Goal: Task Accomplishment & Management: Manage account settings

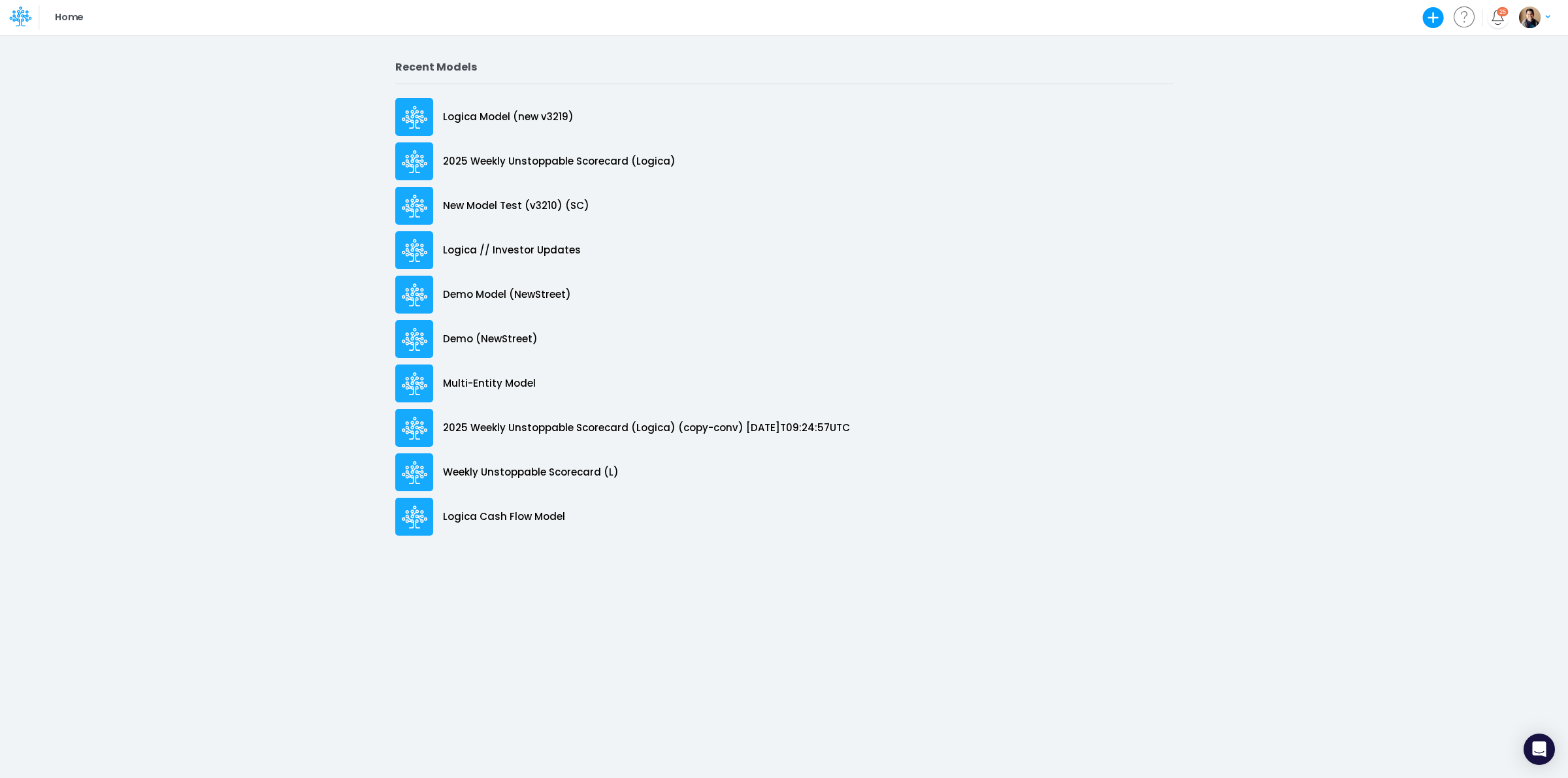
click at [1536, 23] on img "button" at bounding box center [1530, 17] width 21 height 21
click at [1508, 80] on button "Log out" at bounding box center [1481, 77] width 140 height 21
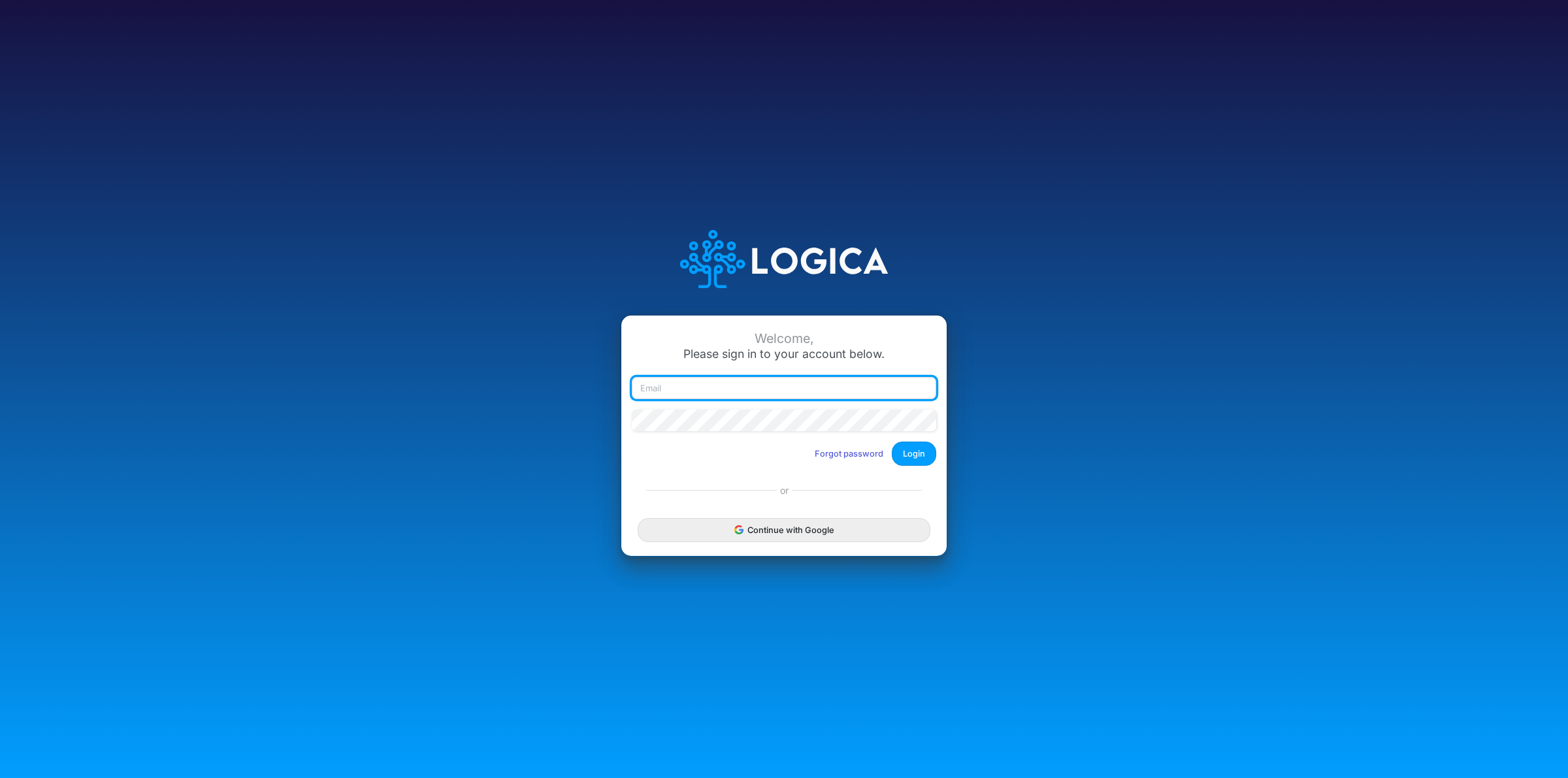
type input "[EMAIL_ADDRESS][PERSON_NAME][PERSON_NAME][DOMAIN_NAME]"
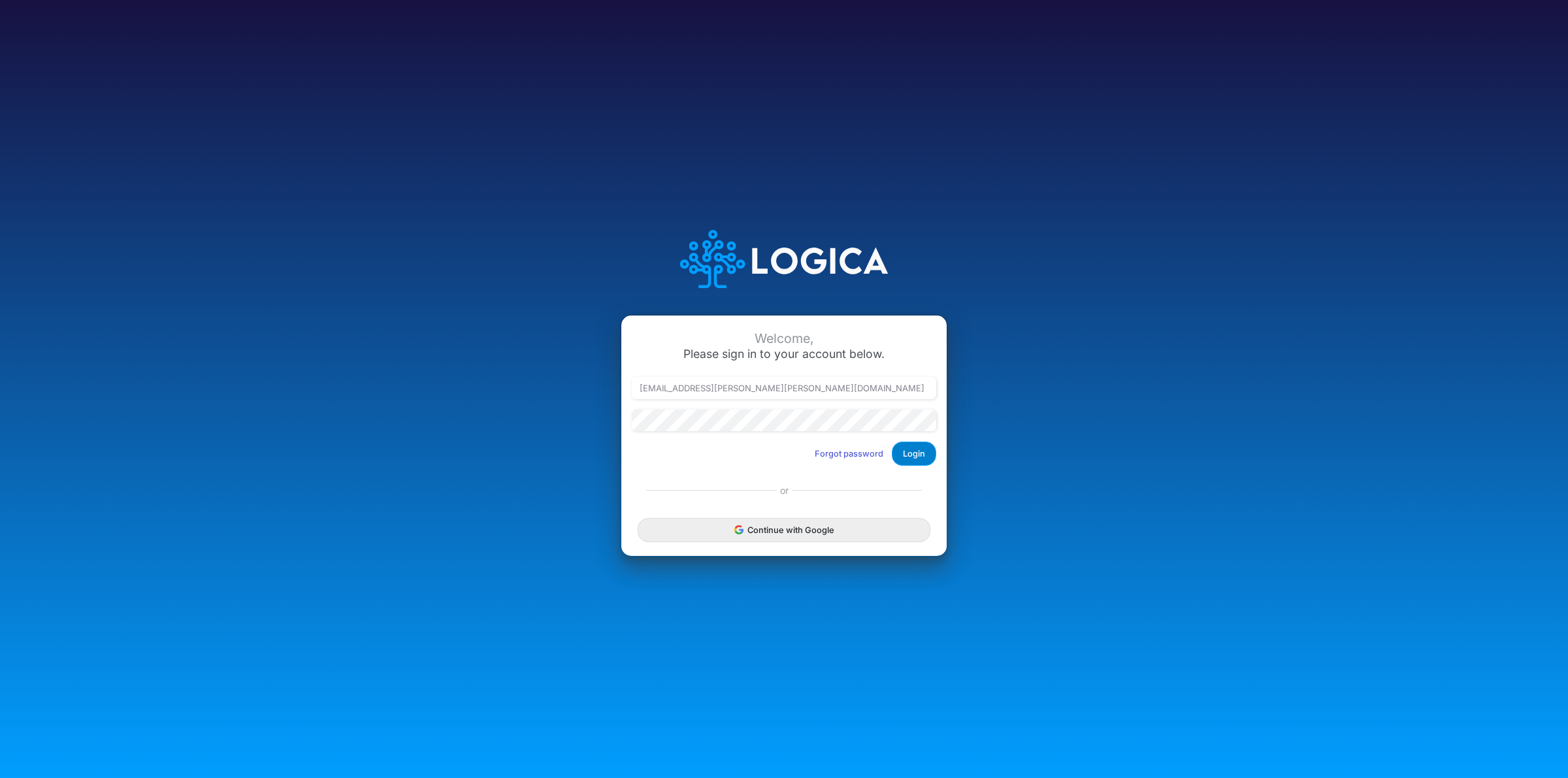
click at [913, 445] on button "Login" at bounding box center [914, 453] width 45 height 24
